Goal: Task Accomplishment & Management: Complete application form

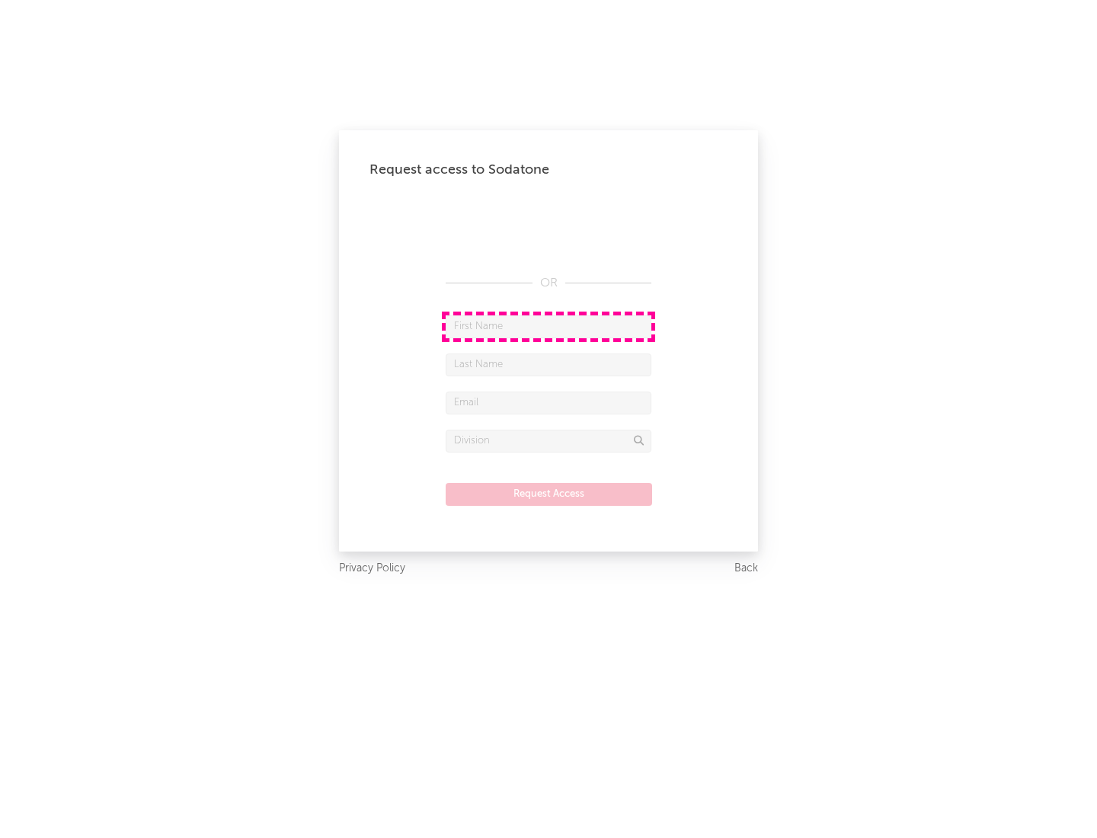
click at [549, 326] on input "text" at bounding box center [549, 326] width 206 height 23
type input "[PERSON_NAME]"
click at [549, 364] on input "text" at bounding box center [549, 365] width 206 height 23
type input "[PERSON_NAME]"
click at [549, 402] on input "text" at bounding box center [549, 403] width 206 height 23
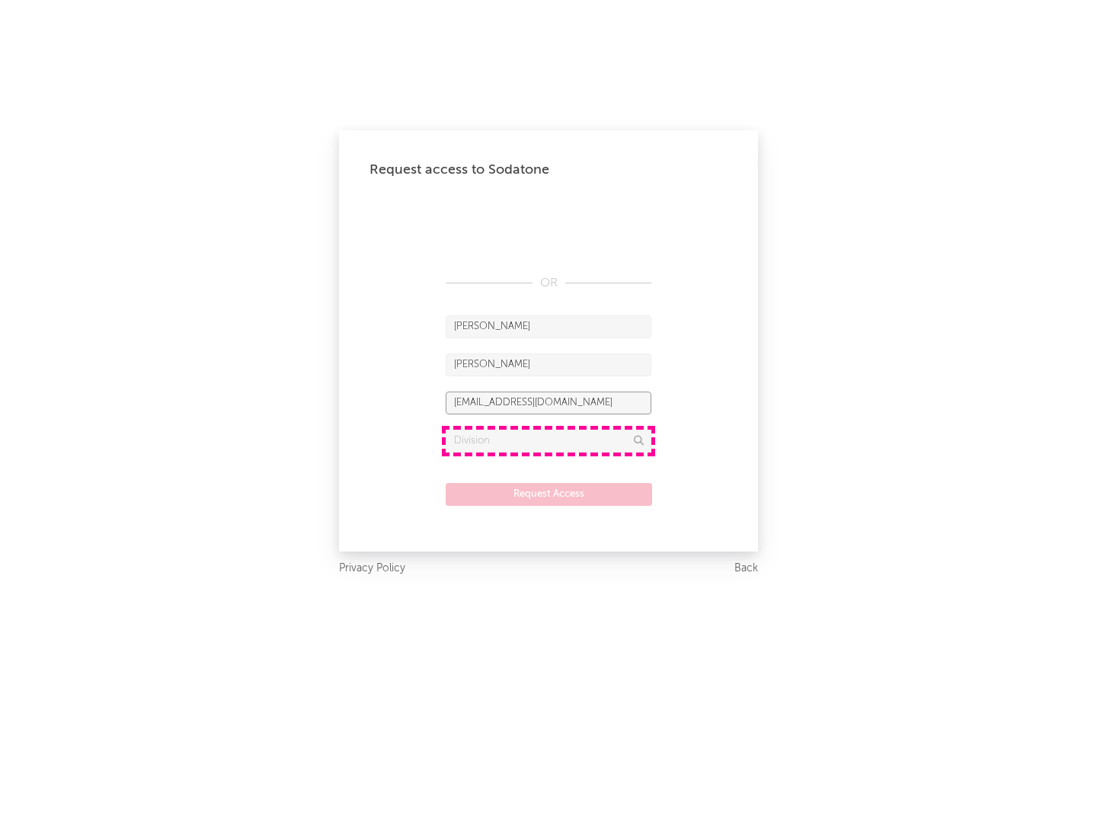
type input "[EMAIL_ADDRESS][DOMAIN_NAME]"
click at [549, 440] on input "text" at bounding box center [549, 441] width 206 height 23
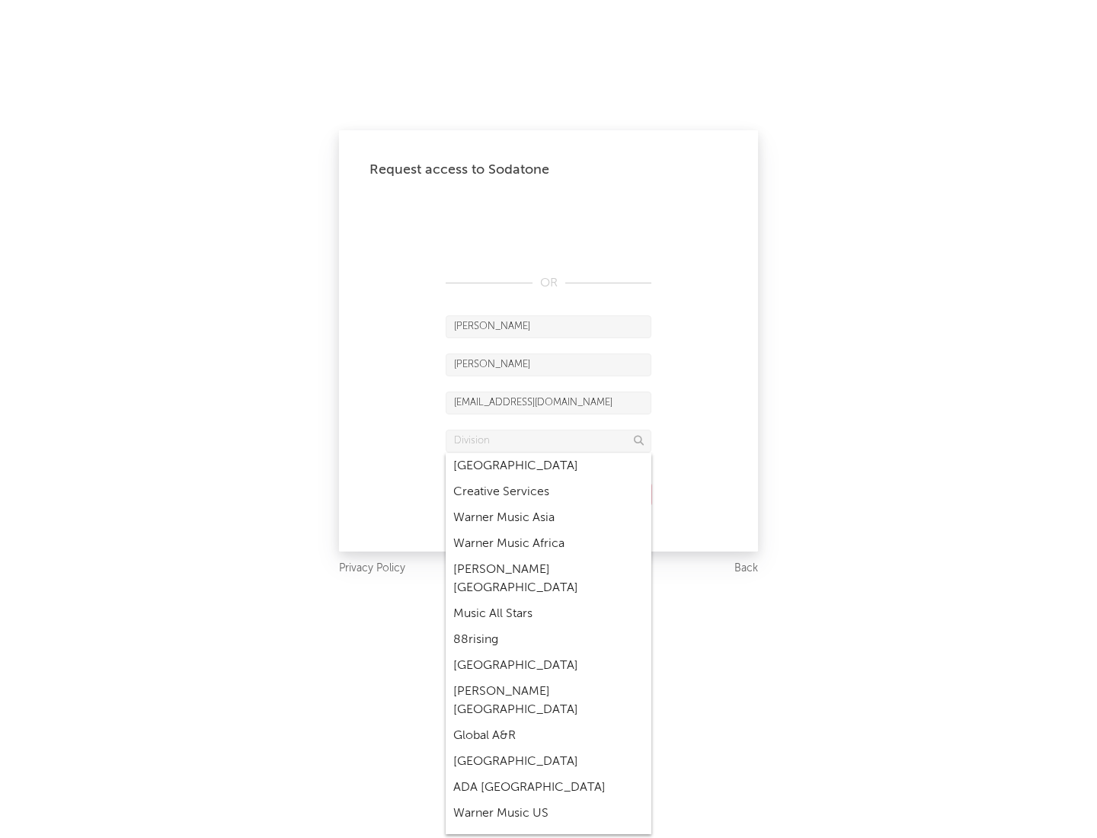
click at [544, 601] on div "Music All Stars" at bounding box center [549, 614] width 206 height 26
type input "Music All Stars"
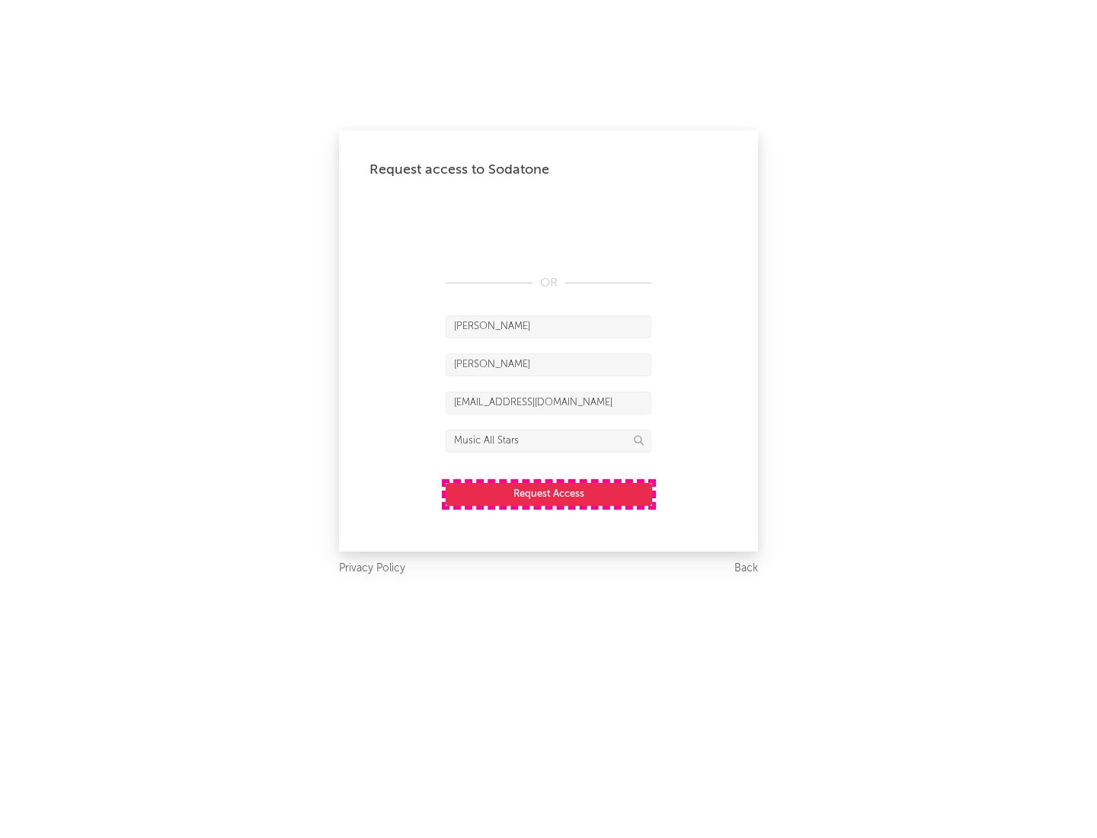
click at [549, 494] on button "Request Access" at bounding box center [549, 494] width 206 height 23
